Goal: Transaction & Acquisition: Book appointment/travel/reservation

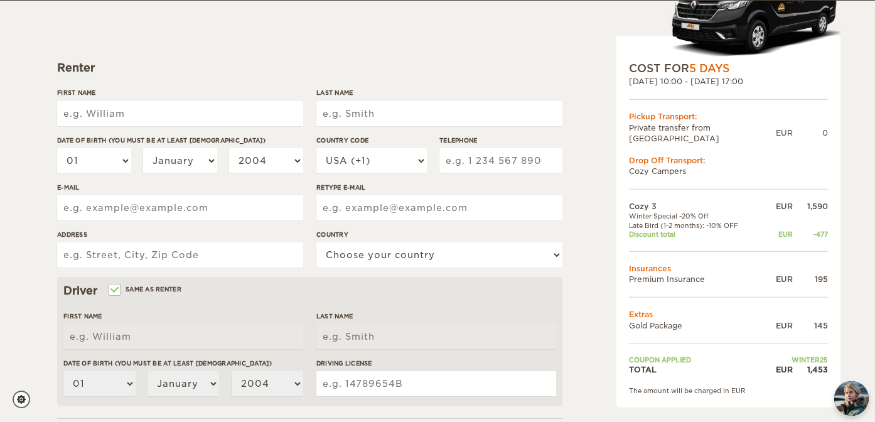
scroll to position [137, 0]
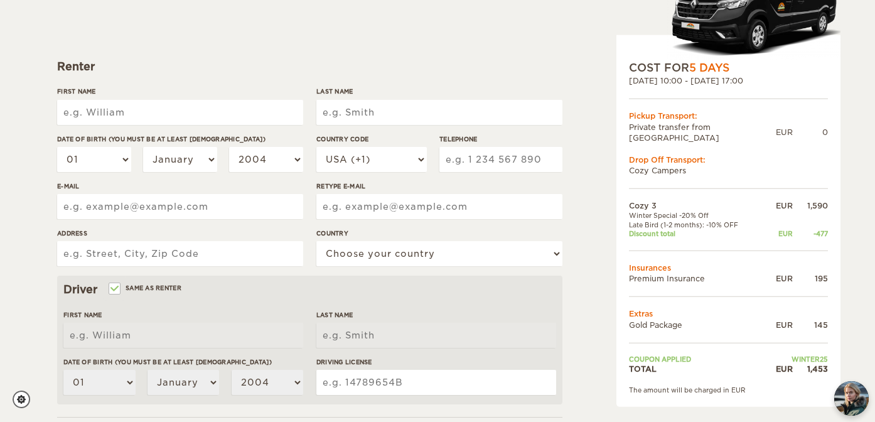
click at [208, 111] on input "First Name" at bounding box center [180, 112] width 246 height 25
type input "Zoe"
click at [381, 107] on input "Last Name" at bounding box center [439, 112] width 246 height 25
type input "Kreze"
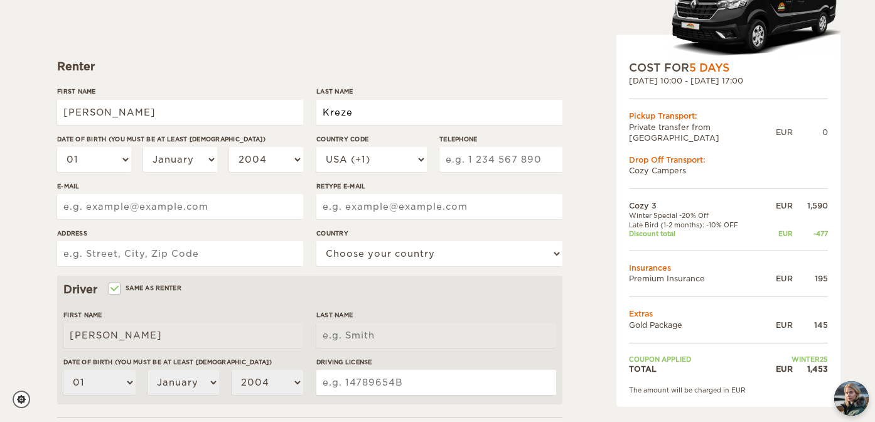
type input "Kreze"
click at [108, 161] on select "01 02 03 04 05 06 07 08 09 10 11 12 13 14 15 16 17 18 19 20 21 22 23 24 25 26 2…" at bounding box center [94, 159] width 74 height 25
select select "05"
click at [186, 155] on select "January February March April May June July August September October November De…" at bounding box center [180, 159] width 74 height 25
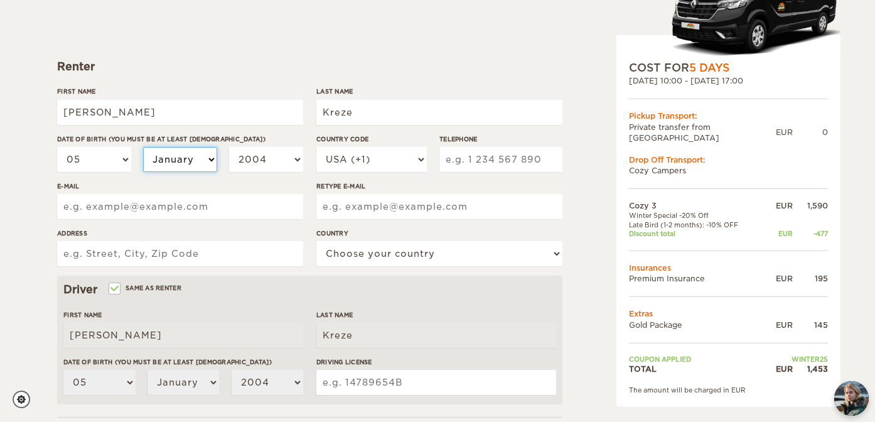
select select "05"
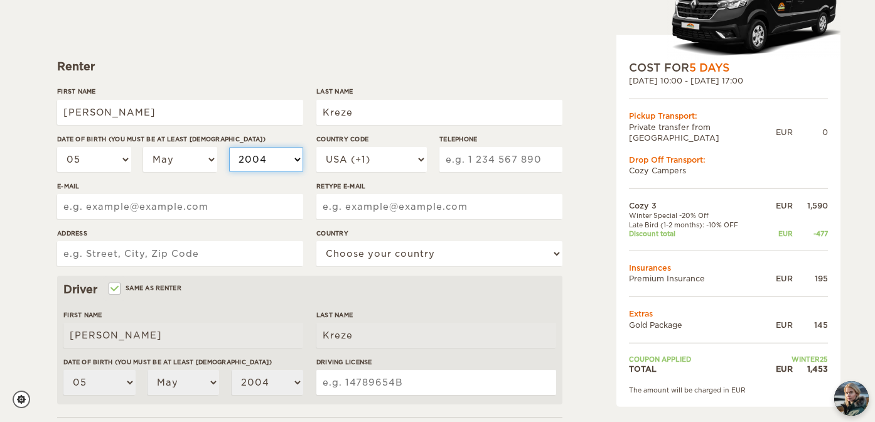
click at [279, 156] on select "2004 2003 2002 2001 2000 1999 1998 1997 1996 1995 1994 1993 1992 1991 1990 1989…" at bounding box center [266, 159] width 74 height 25
select select "1999"
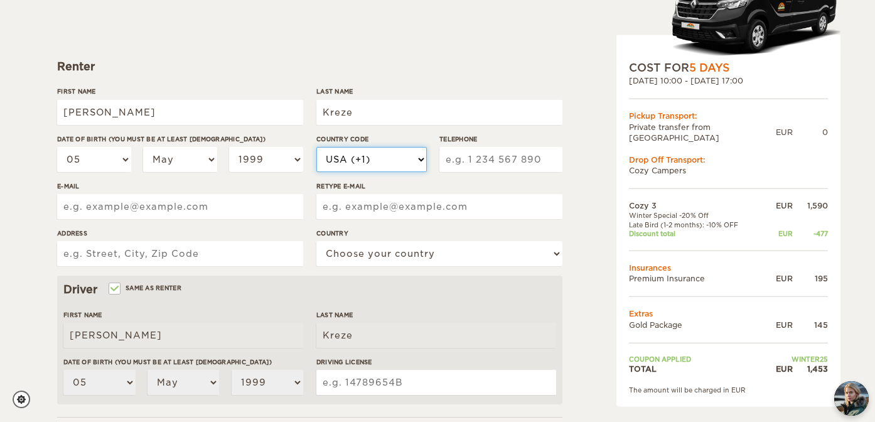
click at [391, 164] on select "USA (+1) UK (+44) Germany (+49) Algeria (+213) Andorra (+376) Angola (+244) Ang…" at bounding box center [371, 159] width 110 height 25
select select "1"
click at [491, 153] on input "Telephone" at bounding box center [500, 159] width 123 height 25
type input "226 339 8605"
click at [166, 205] on input "E-mail" at bounding box center [180, 206] width 246 height 25
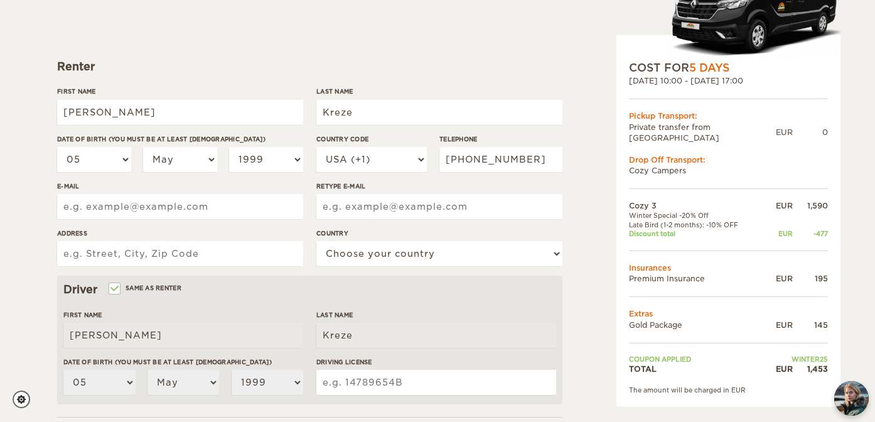
type input "zoeakreze@hotmail.com"
click at [376, 206] on input "Retype E-mail" at bounding box center [439, 206] width 246 height 25
type input "zoeakreze@hotmail.com"
click at [175, 256] on input "Address" at bounding box center [180, 253] width 246 height 25
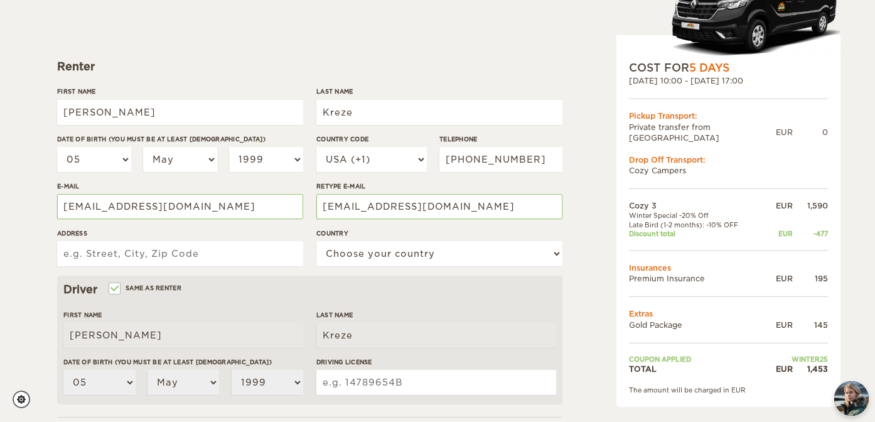
type input "126 Shuh Ave"
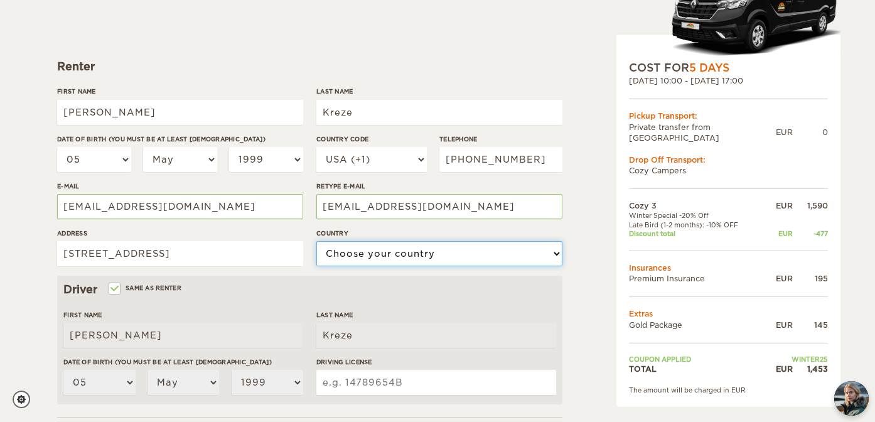
select select "38"
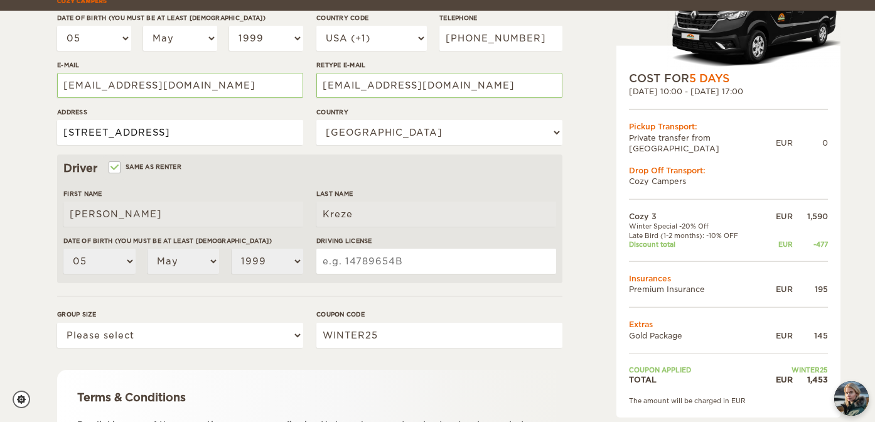
scroll to position [270, 0]
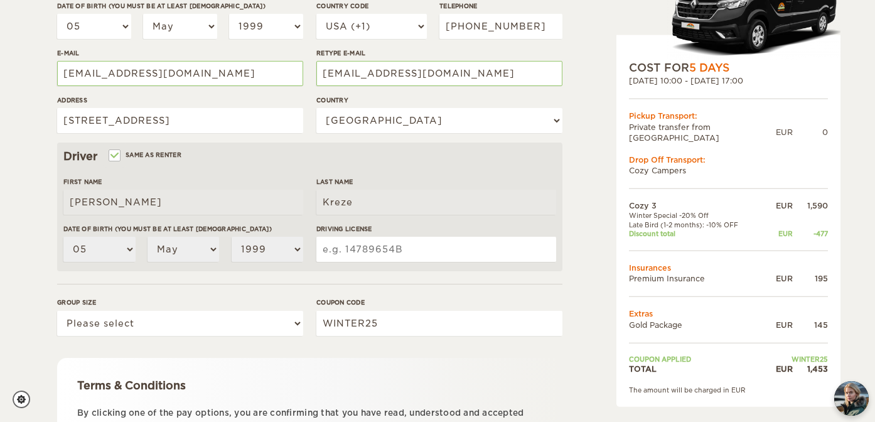
click at [382, 247] on input "Driving License" at bounding box center [436, 249] width 240 height 25
type input "K73767961995505"
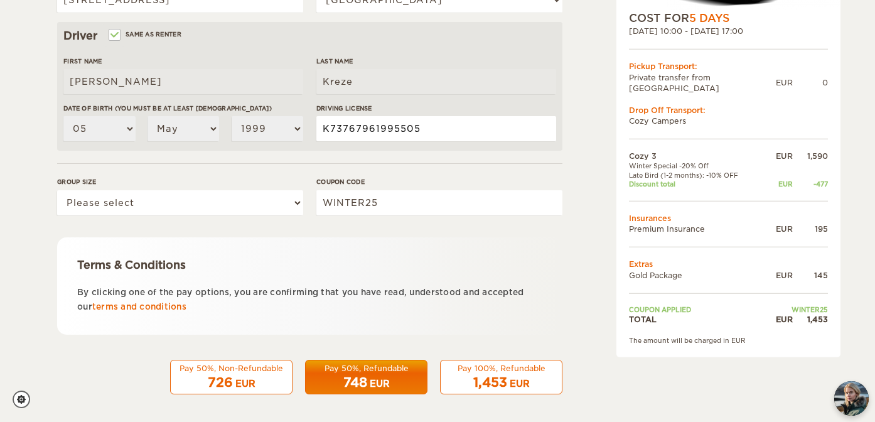
scroll to position [395, 0]
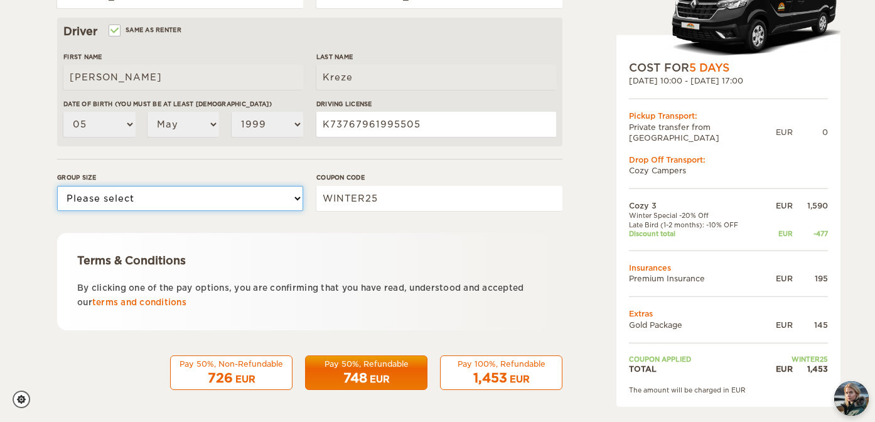
click at [250, 198] on select "Please select 1 2 3" at bounding box center [180, 198] width 246 height 25
select select "2"
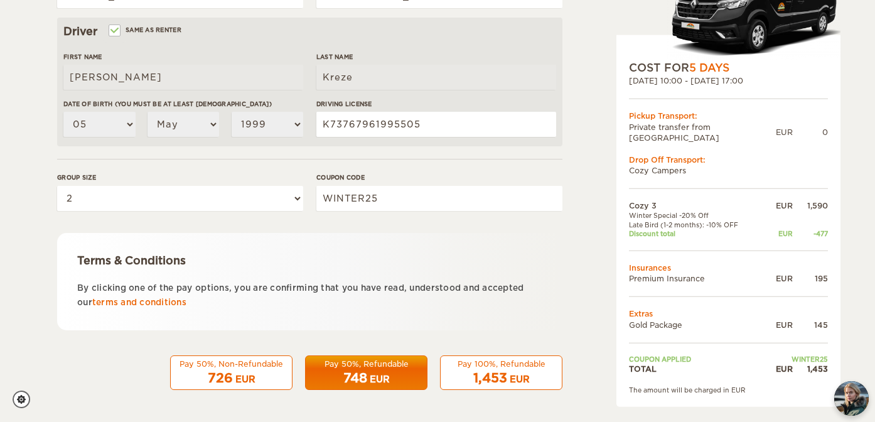
click at [500, 361] on div "Pay 100%, Refundable" at bounding box center [501, 363] width 106 height 11
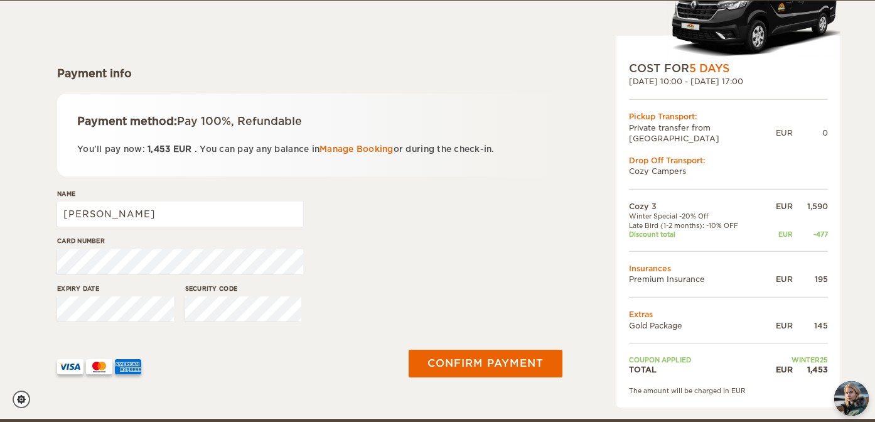
scroll to position [131, 0]
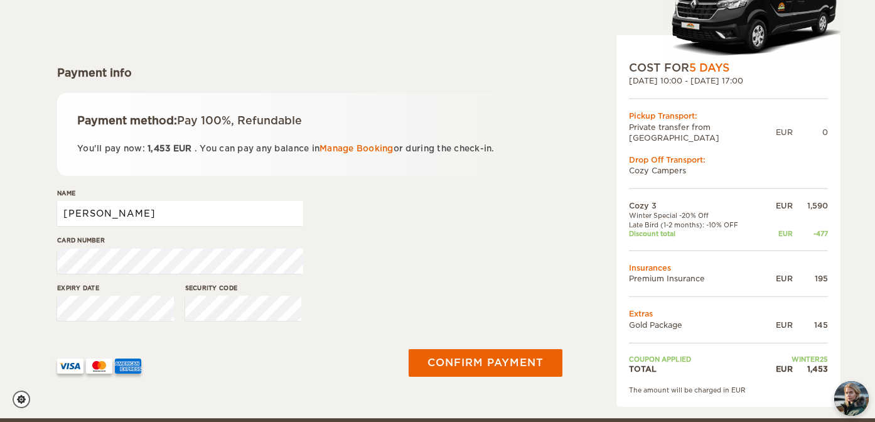
click at [198, 213] on input "Zoe" at bounding box center [180, 213] width 246 height 25
type input "Zoe Kreze"
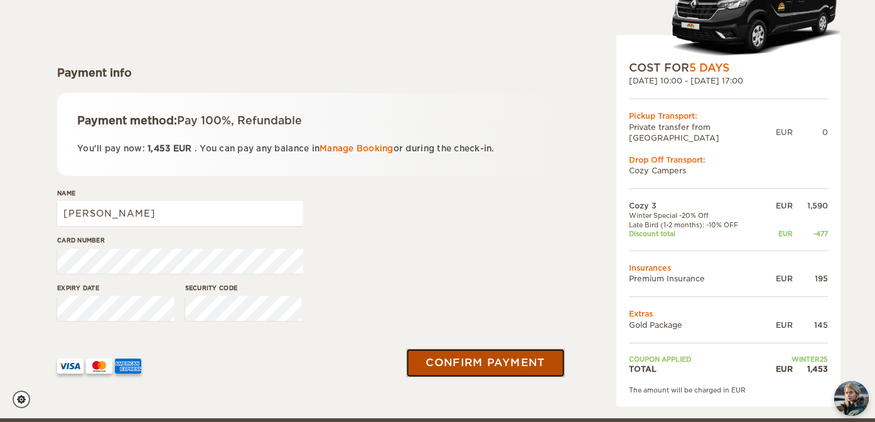
click at [525, 360] on button "Confirm payment" at bounding box center [485, 362] width 158 height 28
